Goal: Navigation & Orientation: Find specific page/section

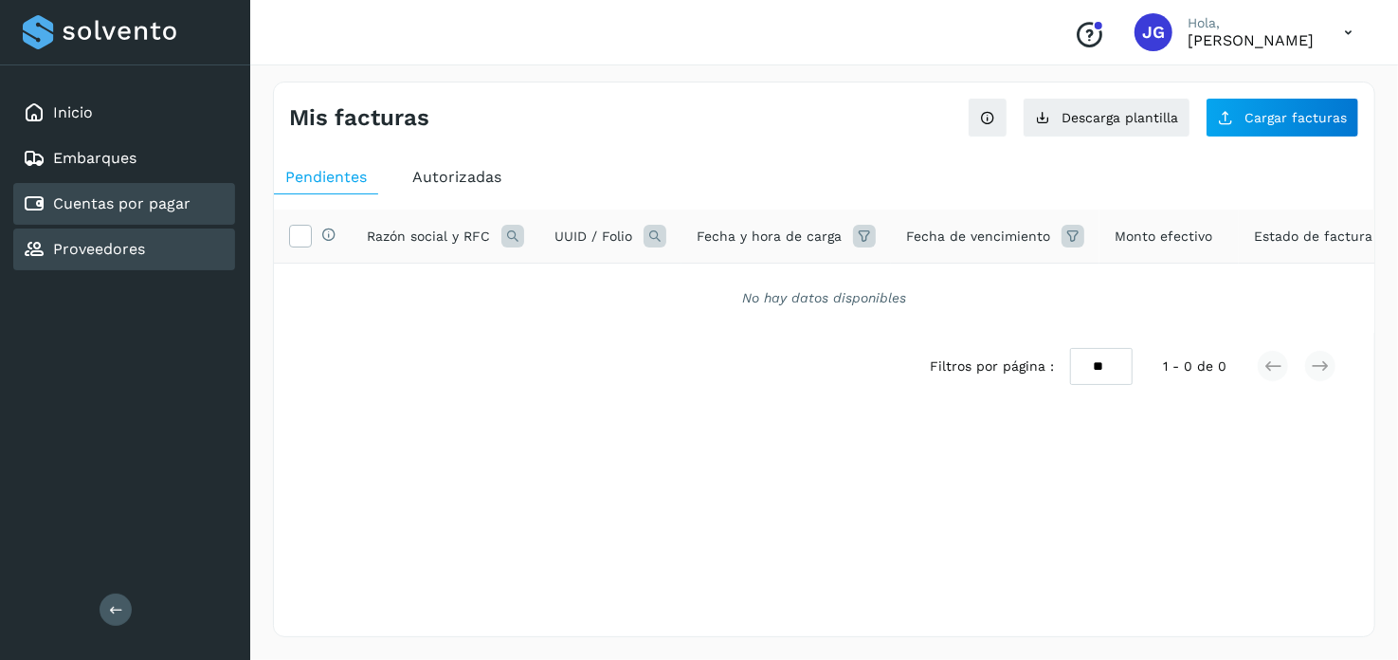
click at [135, 240] on link "Proveedores" at bounding box center [99, 249] width 92 height 18
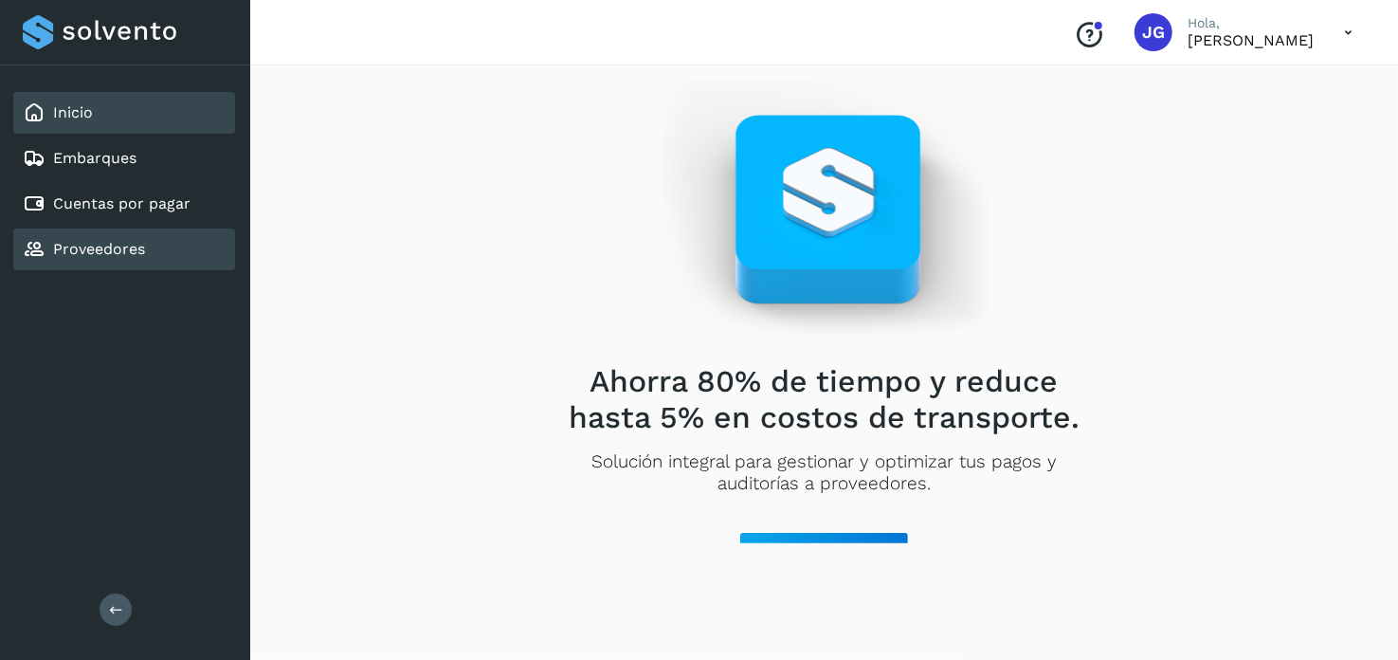
click at [150, 110] on div "Inicio" at bounding box center [124, 113] width 222 height 42
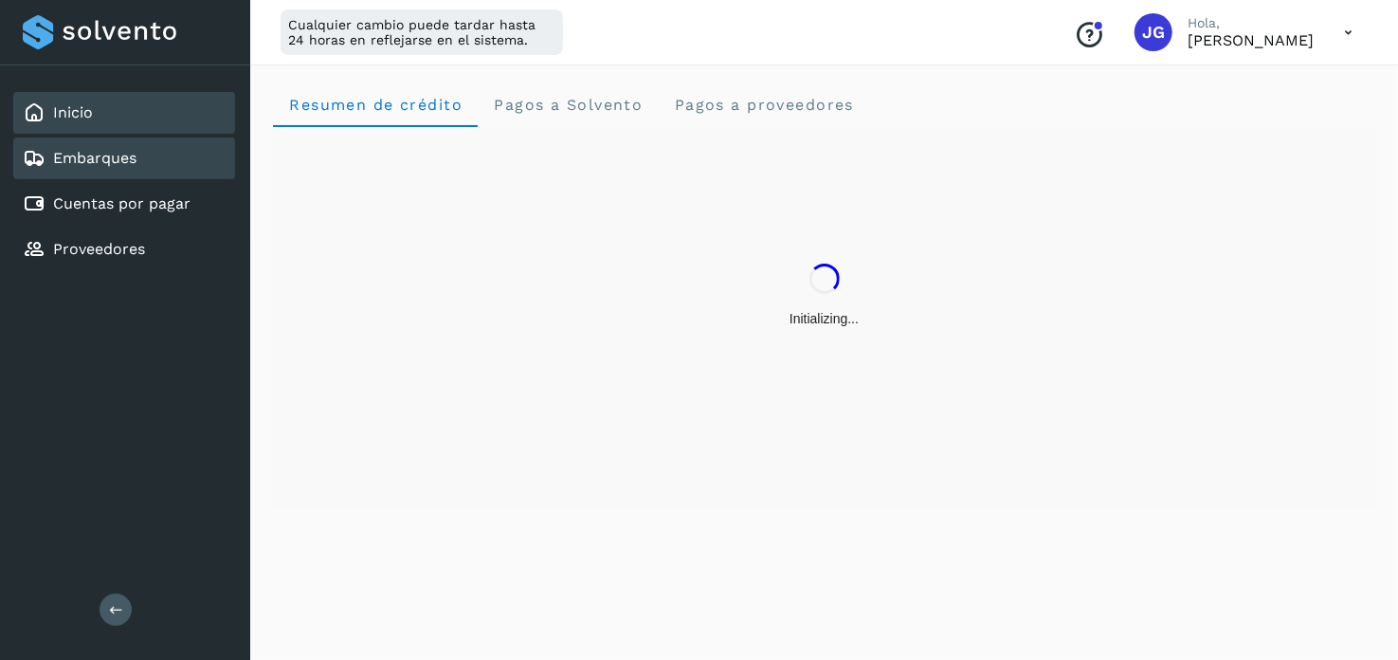
click at [150, 144] on div "Embarques" at bounding box center [124, 158] width 222 height 42
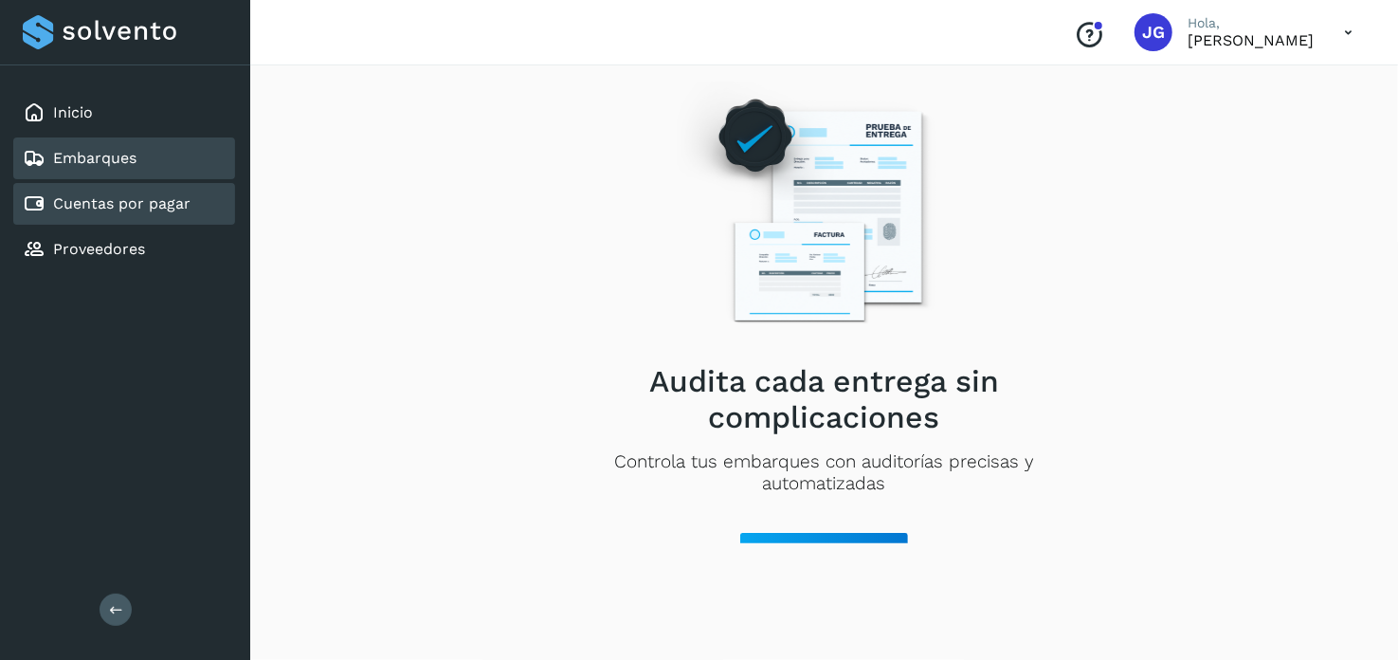
click at [135, 197] on link "Cuentas por pagar" at bounding box center [121, 203] width 137 height 18
